Goal: Answer question/provide support

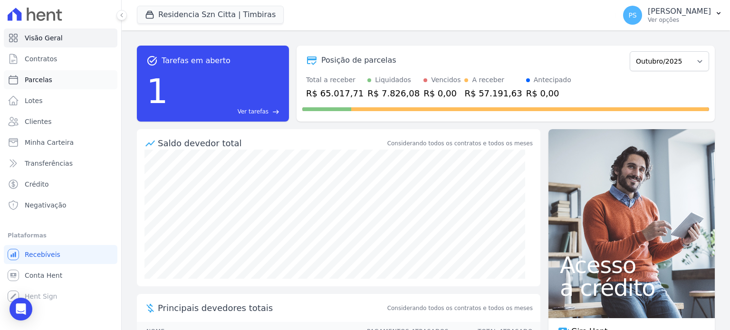
click at [38, 79] on span "Parcelas" at bounding box center [39, 80] width 28 height 10
select select
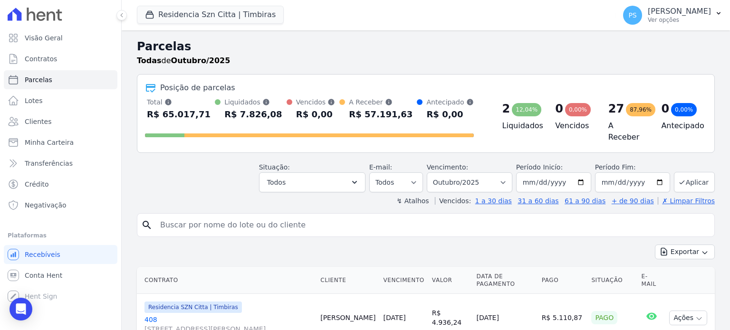
click at [311, 222] on input "search" at bounding box center [433, 225] width 556 height 19
click at [225, 226] on input "[PERSON_NAME]" at bounding box center [433, 225] width 556 height 19
type input "[PERSON_NAME]"
select select
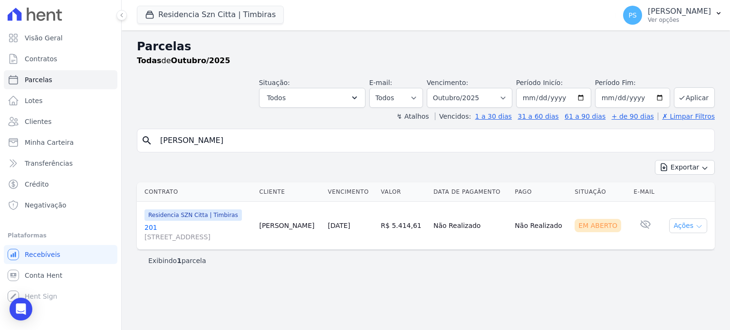
click at [701, 228] on icon "button" at bounding box center [700, 227] width 8 height 8
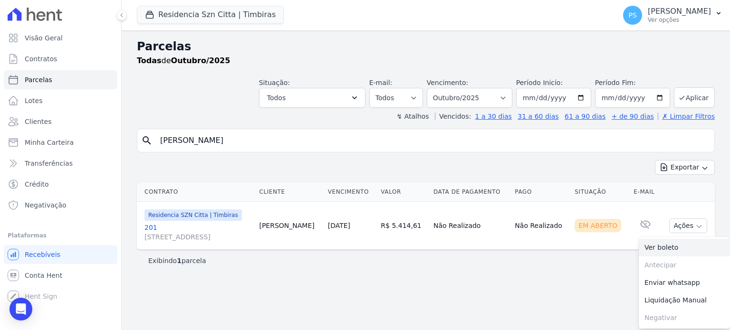
click at [666, 248] on link "Ver boleto" at bounding box center [684, 248] width 91 height 18
click at [19, 308] on icon "Open Intercom Messenger" at bounding box center [20, 309] width 11 height 12
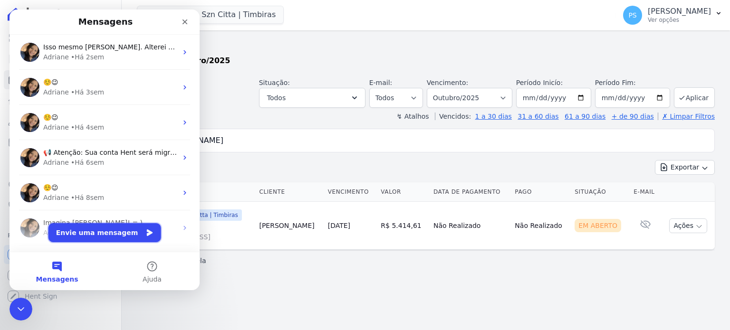
click at [113, 237] on button "Envie uma mensagem" at bounding box center [104, 232] width 113 height 19
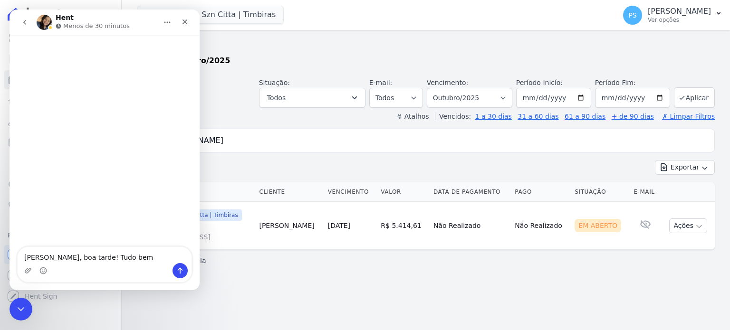
type textarea "[PERSON_NAME], boa tarde! Tudo bem?"
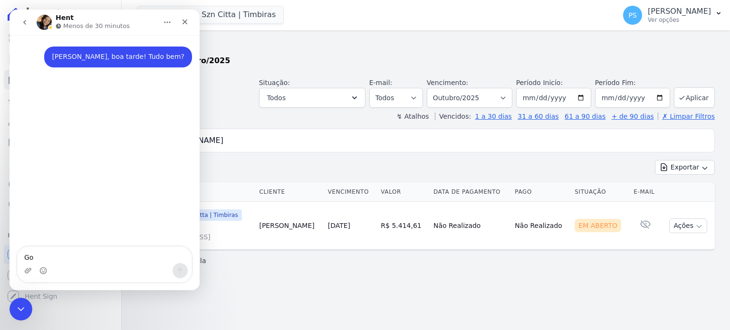
type textarea "Gos"
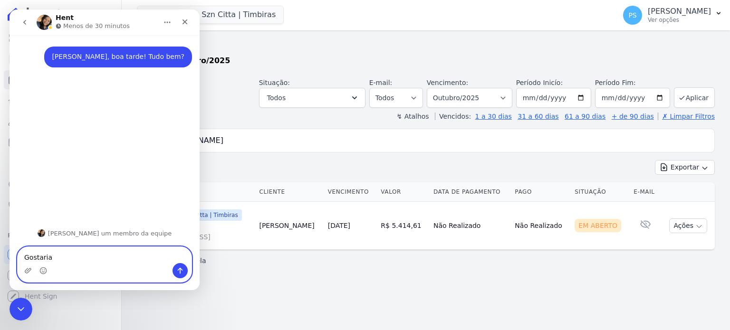
click at [116, 261] on textarea "Gostaria" at bounding box center [105, 255] width 174 height 16
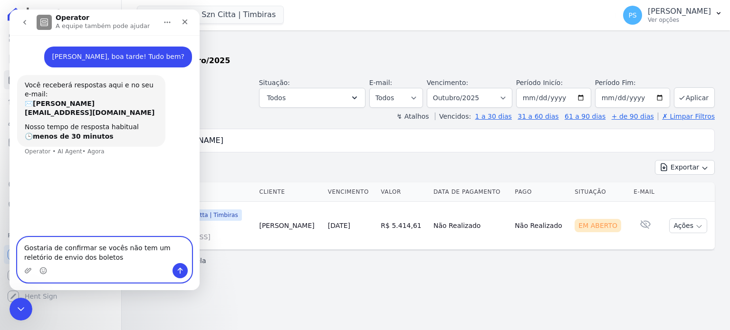
type textarea "Gostaria de confirmar se vocês não tem um reletório de envio dos boletos?"
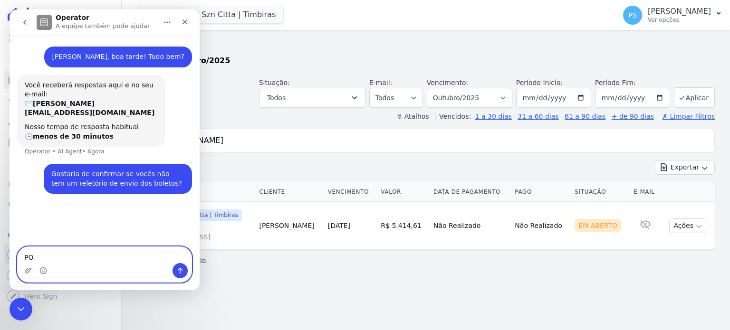
type textarea "P"
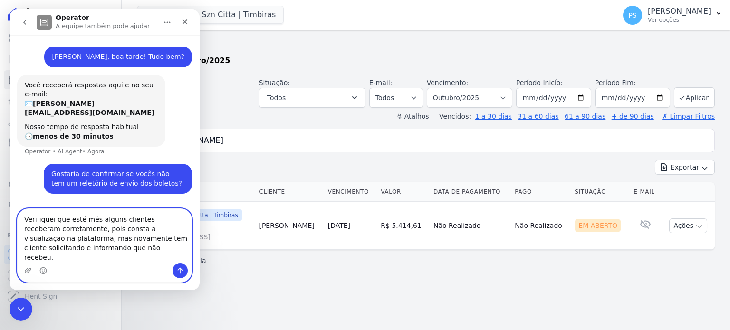
type textarea "Verifiquei que esté mês alguns clientes receberam corretamente, pois consta a v…"
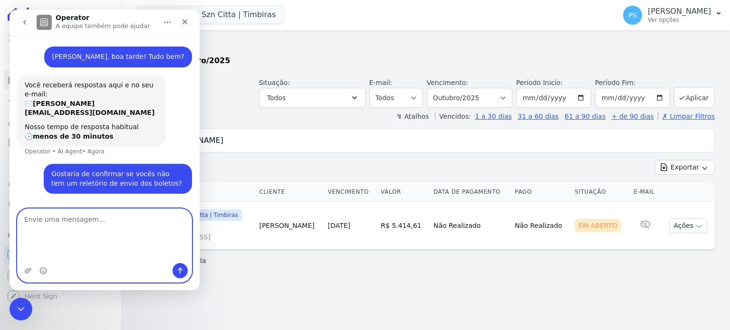
scroll to position [7, 0]
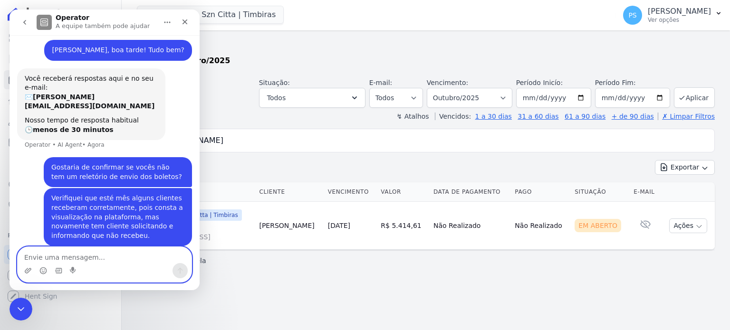
click at [111, 258] on textarea "Envie uma mensagem..." at bounding box center [105, 255] width 174 height 16
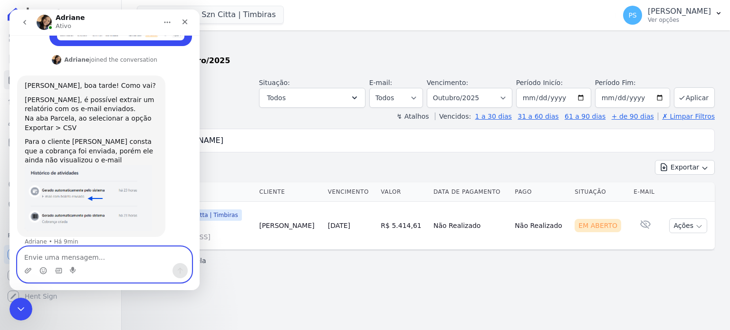
scroll to position [221, 0]
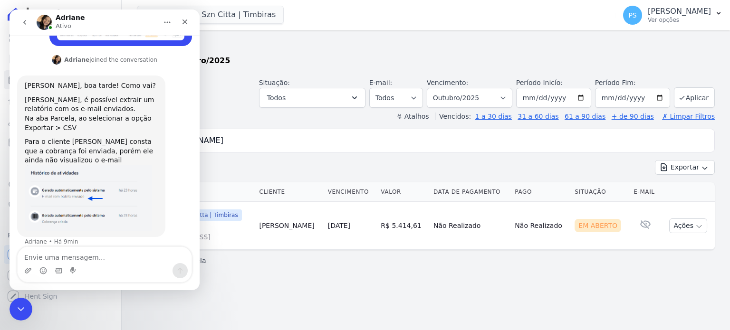
click at [70, 185] on img "Adriane diz…" at bounding box center [88, 198] width 127 height 66
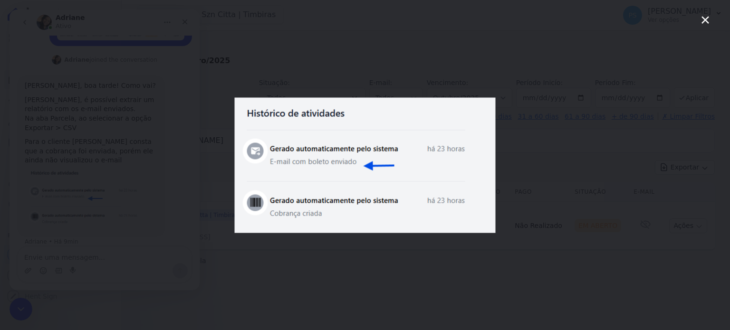
click at [300, 66] on div "Messenger da Intercom" at bounding box center [365, 165] width 730 height 330
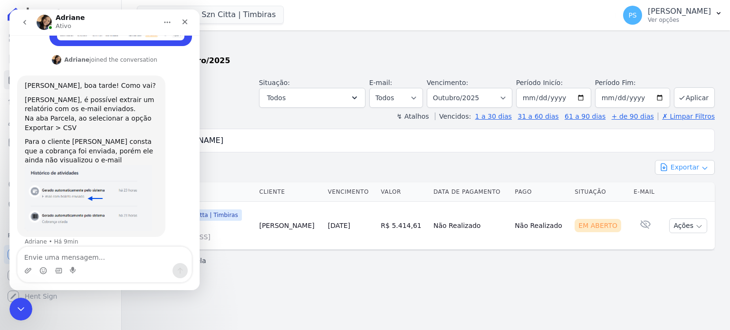
click at [703, 165] on icon "button" at bounding box center [705, 169] width 8 height 8
click at [677, 203] on span "Exportar CSV" at bounding box center [684, 207] width 50 height 10
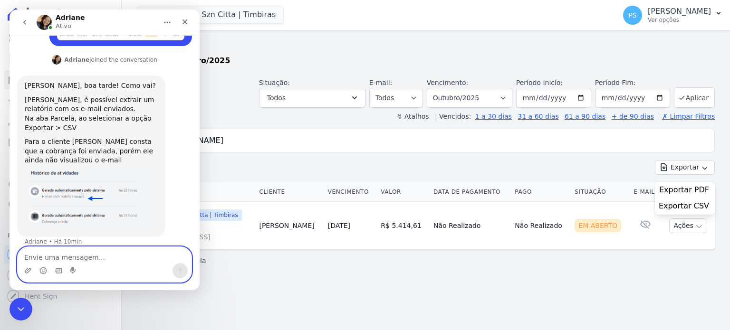
click at [89, 255] on textarea "Envie uma mensagem..." at bounding box center [105, 255] width 174 height 16
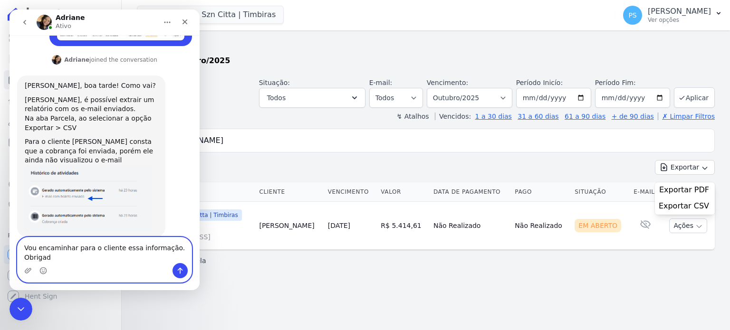
type textarea "Vou encaminhar para o cliente essa informação. Obrigada"
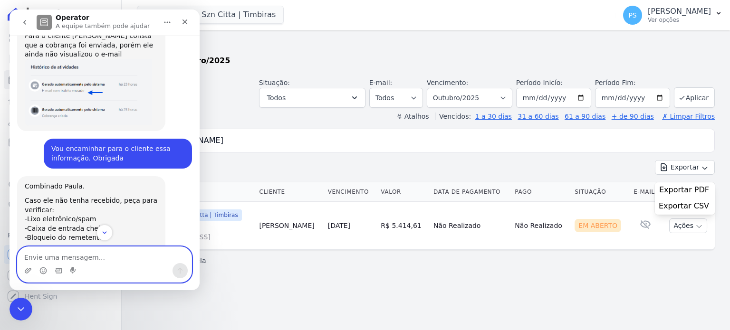
scroll to position [352, 0]
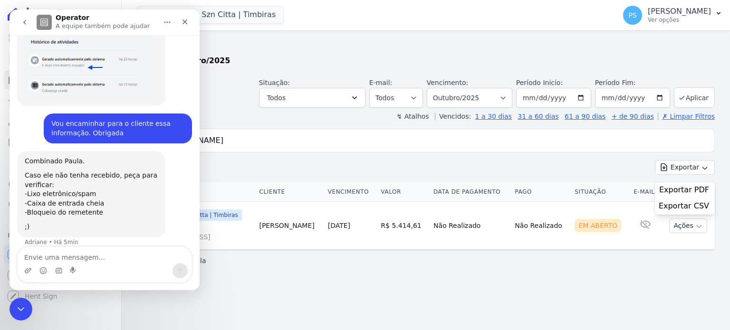
click at [352, 257] on div "Exibindo 1 parcela" at bounding box center [425, 261] width 555 height 10
click at [187, 22] on icon "Fechar" at bounding box center [185, 22] width 8 height 8
